Goal: Check status: Check status

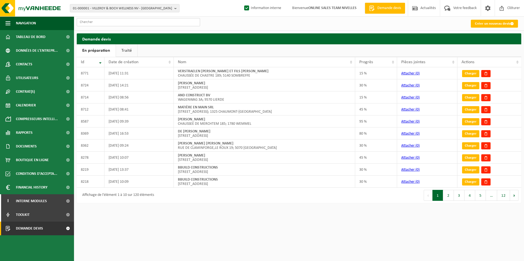
click at [113, 22] on input "text" at bounding box center [138, 22] width 123 height 8
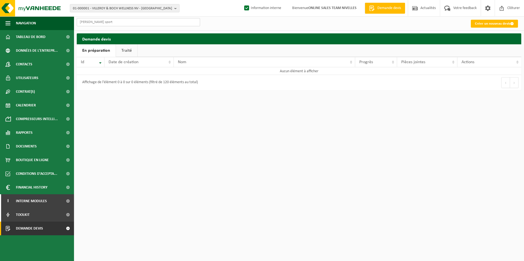
click at [92, 21] on input "thomas sport" at bounding box center [138, 22] width 123 height 8
type input "thoma sport"
click at [25, 229] on span "Demande devis" at bounding box center [29, 229] width 27 height 14
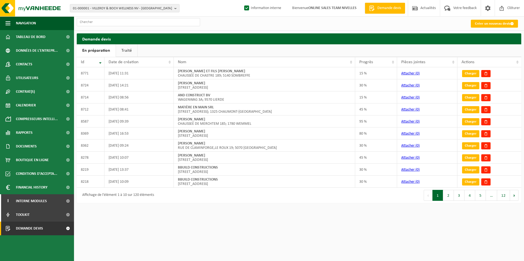
click at [124, 45] on link "Traité" at bounding box center [126, 50] width 21 height 13
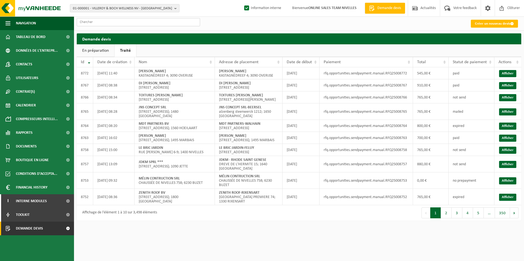
click at [118, 20] on input "text" at bounding box center [138, 22] width 123 height 8
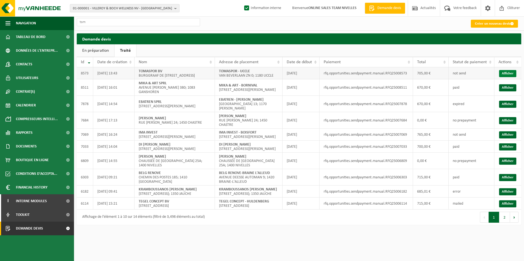
click at [506, 77] on link "Afficher" at bounding box center [507, 73] width 17 height 7
click at [102, 21] on input "tom" at bounding box center [138, 22] width 123 height 8
type input "t"
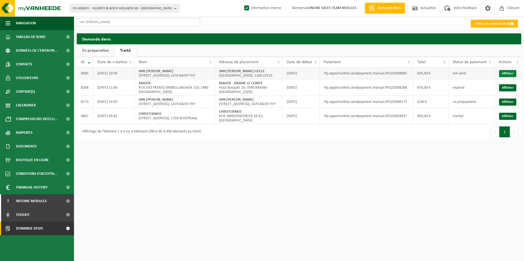
type input "van [PERSON_NAME]"
click at [504, 72] on link "Afficher" at bounding box center [507, 73] width 17 height 7
click at [14, 227] on link "Demande devis" at bounding box center [37, 229] width 74 height 14
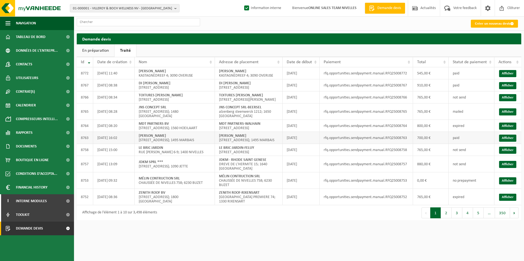
drag, startPoint x: 203, startPoint y: 32, endPoint x: 468, endPoint y: 151, distance: 289.9
click at [203, 32] on div "Créer un nouveau devis Demande devis En préparation Traité Patientez Le télécha…" at bounding box center [262, 112] width 524 height 224
